Goal: Find specific page/section: Find specific page/section

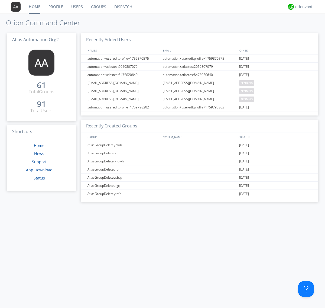
click at [98, 7] on link "Groups" at bounding box center [98, 7] width 23 height 14
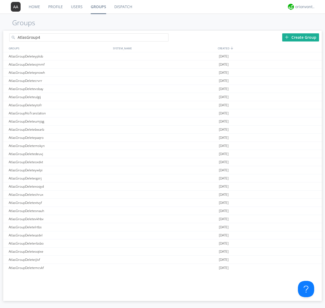
type input "AtlasGroup4"
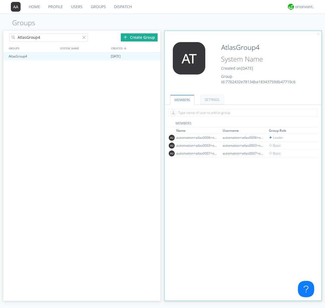
click at [211, 100] on link "SETTINGS" at bounding box center [212, 99] width 23 height 9
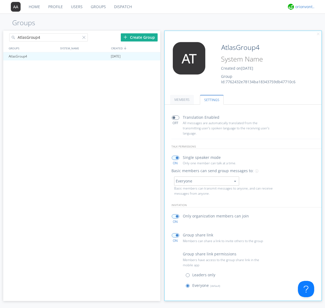
click at [304, 7] on div "orionvontas+atlas+automation+org2" at bounding box center [306, 6] width 20 height 5
